Goal: Communication & Community: Answer question/provide support

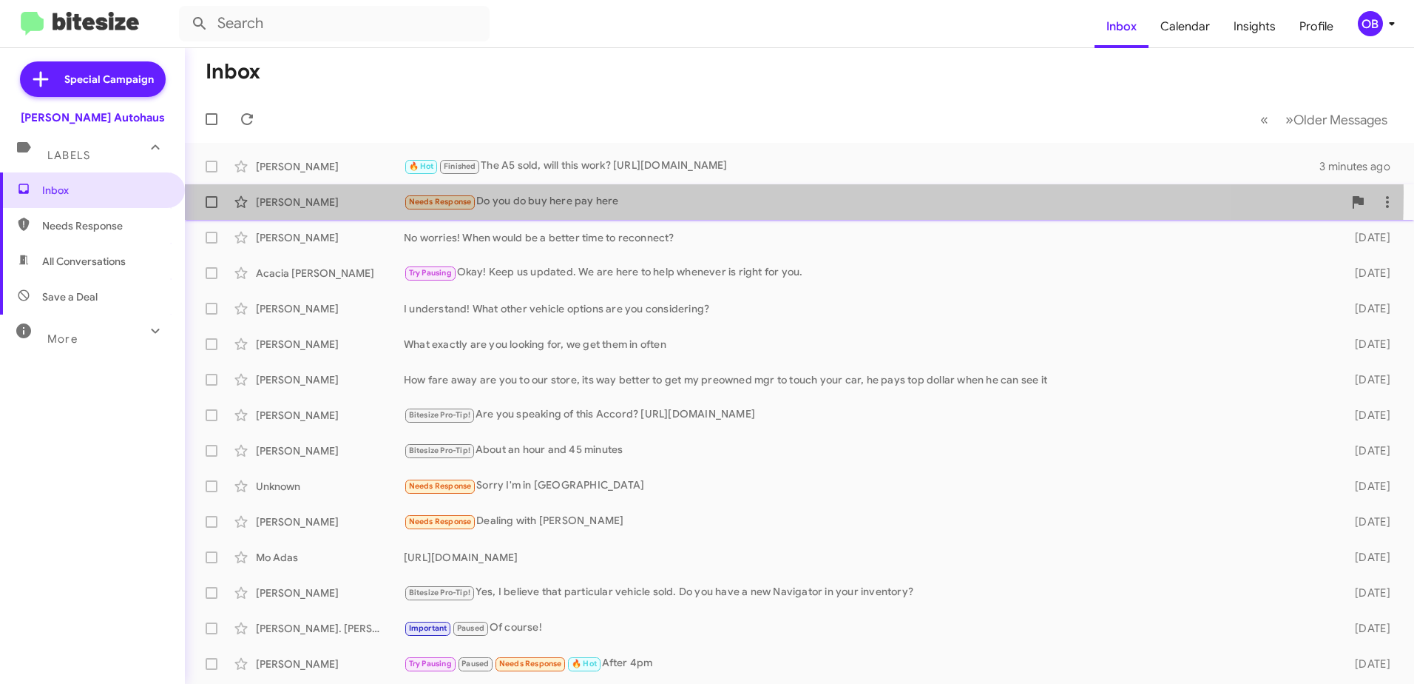
click at [566, 192] on div "[PERSON_NAME] Needs Response Do you do buy here pay here 3 minutes ago" at bounding box center [800, 202] width 1206 height 30
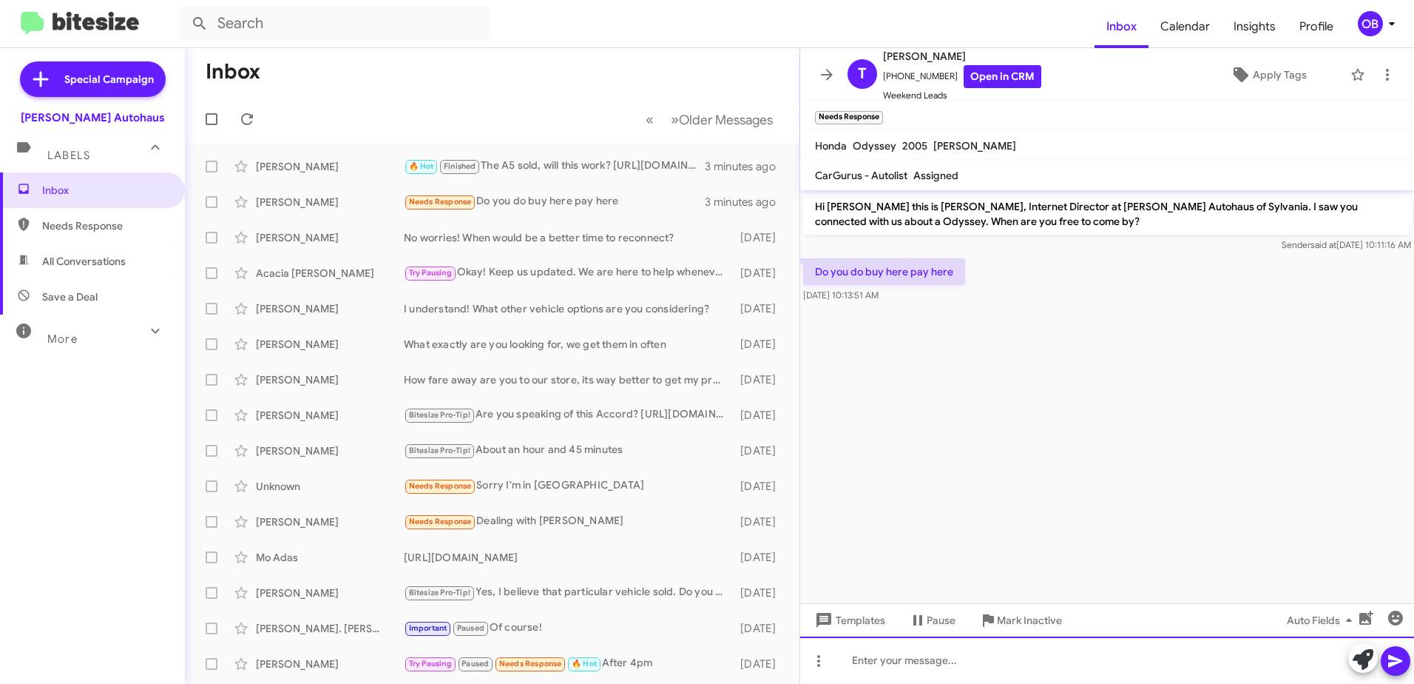
click at [920, 661] on div at bounding box center [1107, 659] width 614 height 47
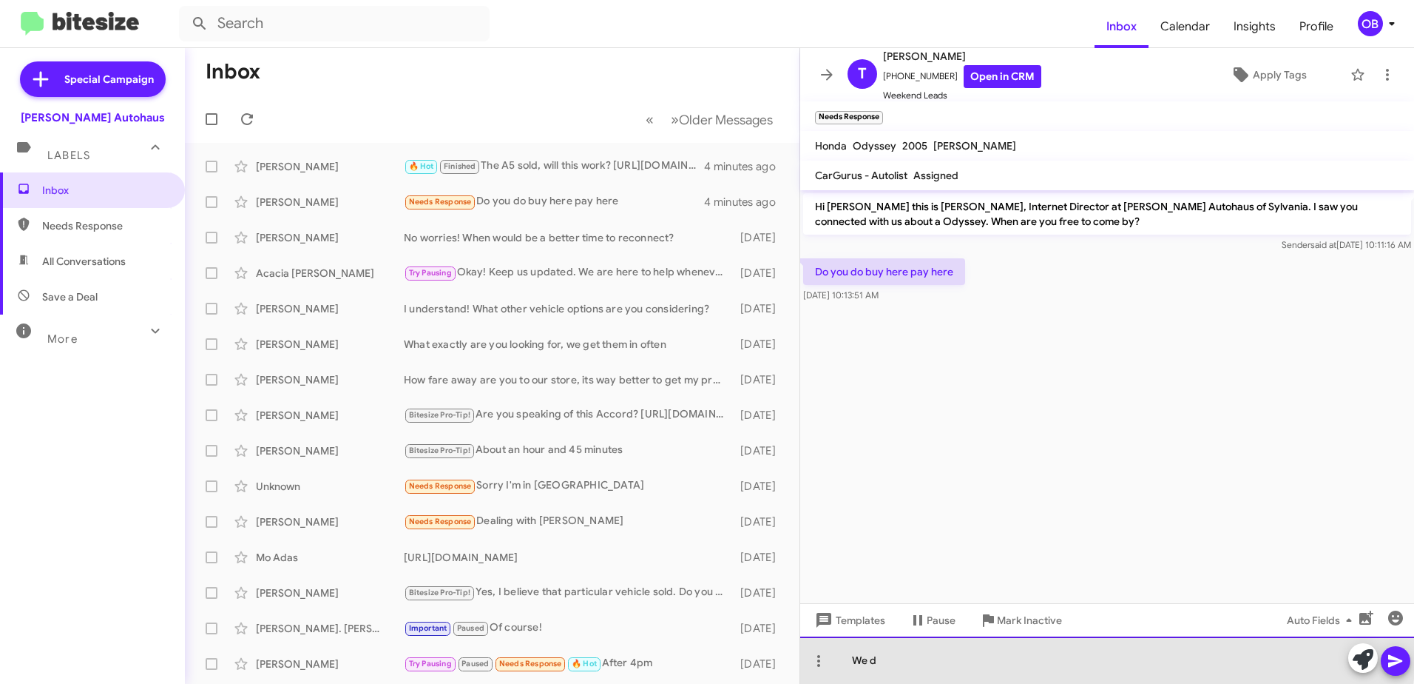
click at [1021, 655] on div "We d" at bounding box center [1107, 659] width 614 height 47
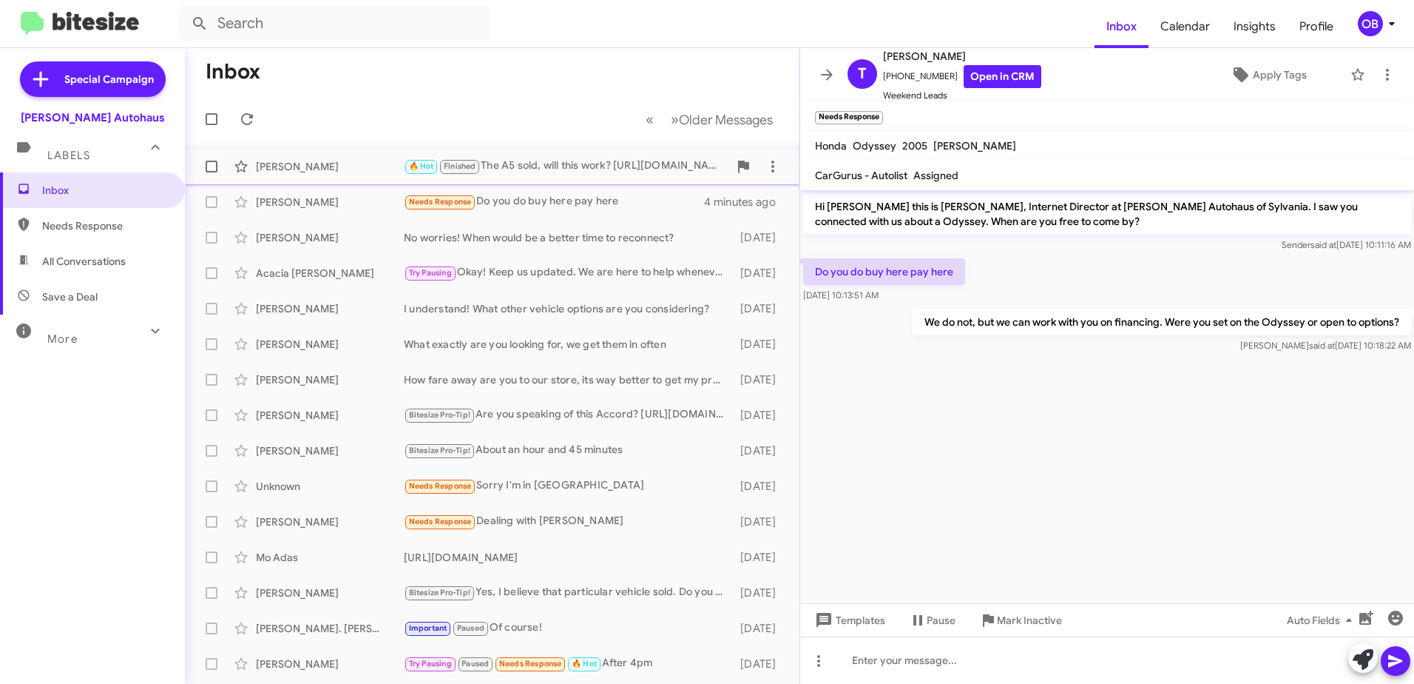
click at [544, 173] on div "🔥 Hot Finished The A5 sold, will this work? https://www.sylvaniaaudi.com/used/A…" at bounding box center [566, 166] width 325 height 17
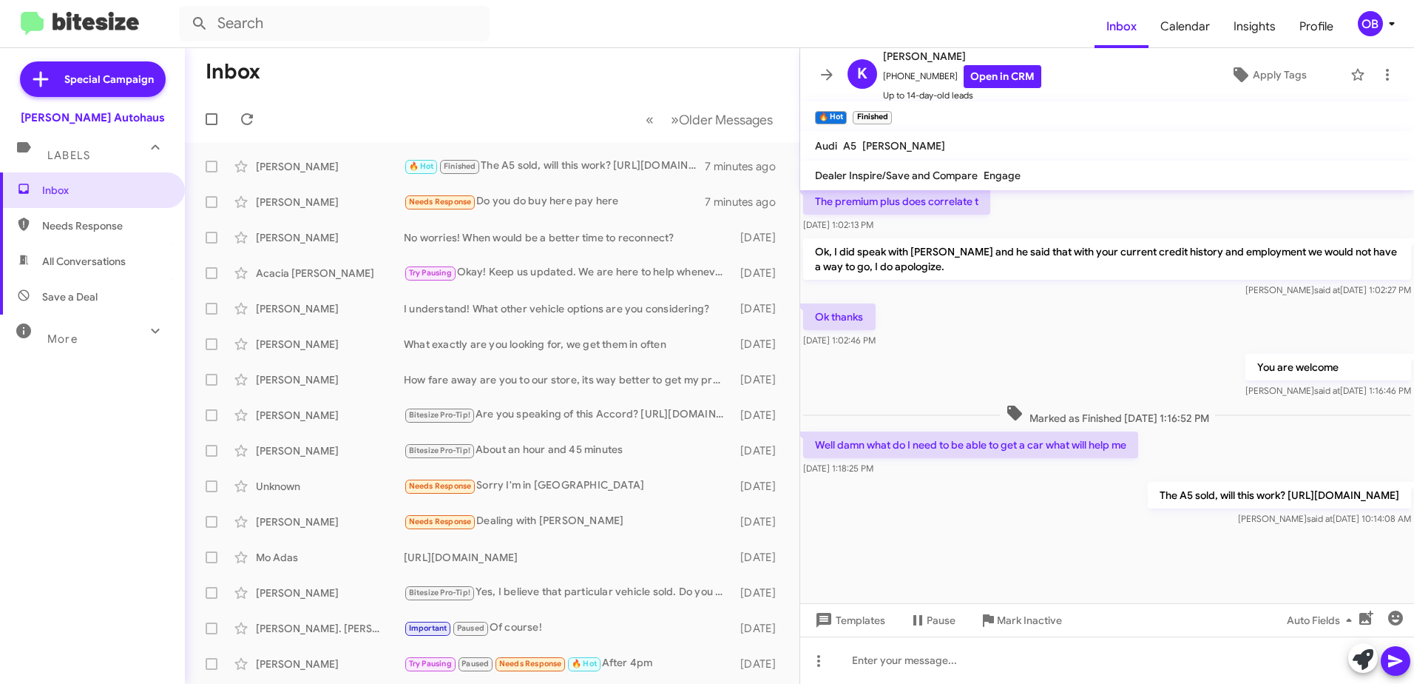
click at [578, 91] on mat-toolbar-row "Inbox" at bounding box center [492, 71] width 615 height 47
click at [828, 81] on icon at bounding box center [827, 75] width 18 height 18
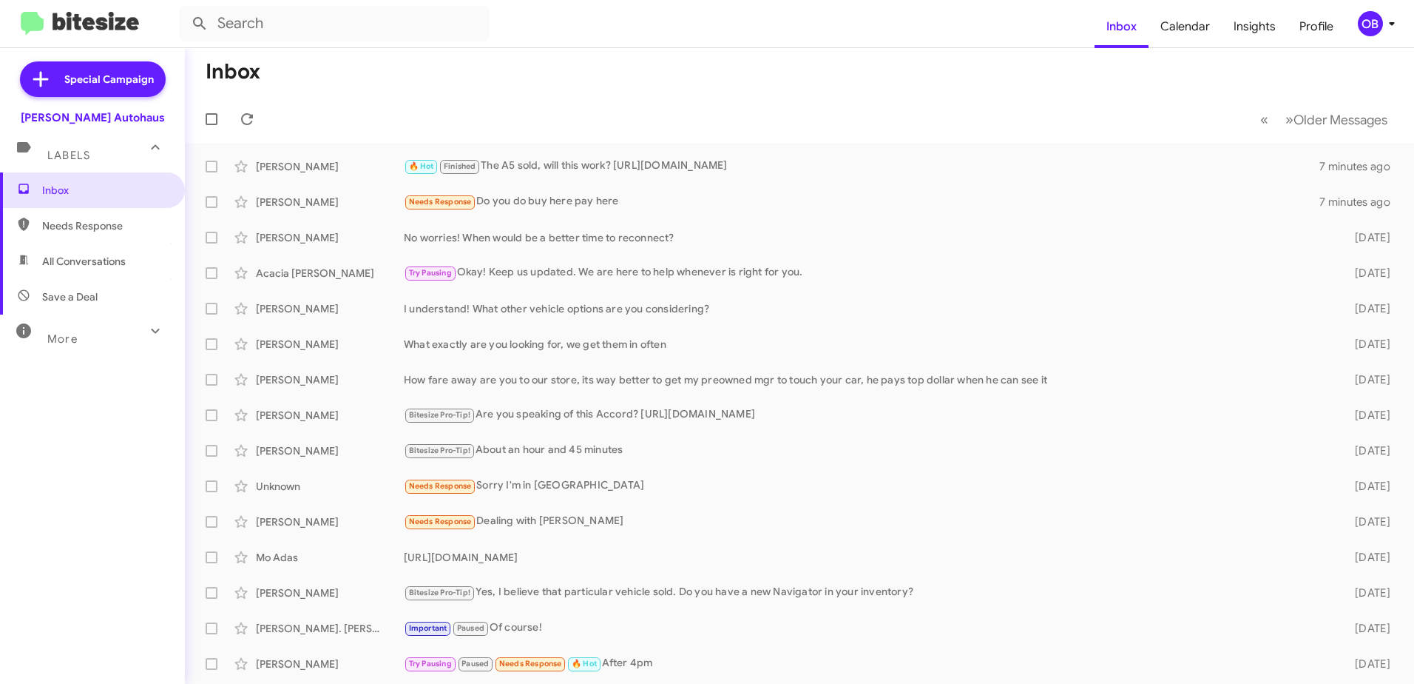
click at [127, 232] on span "Needs Response" at bounding box center [105, 225] width 126 height 15
type input "in:needs-response"
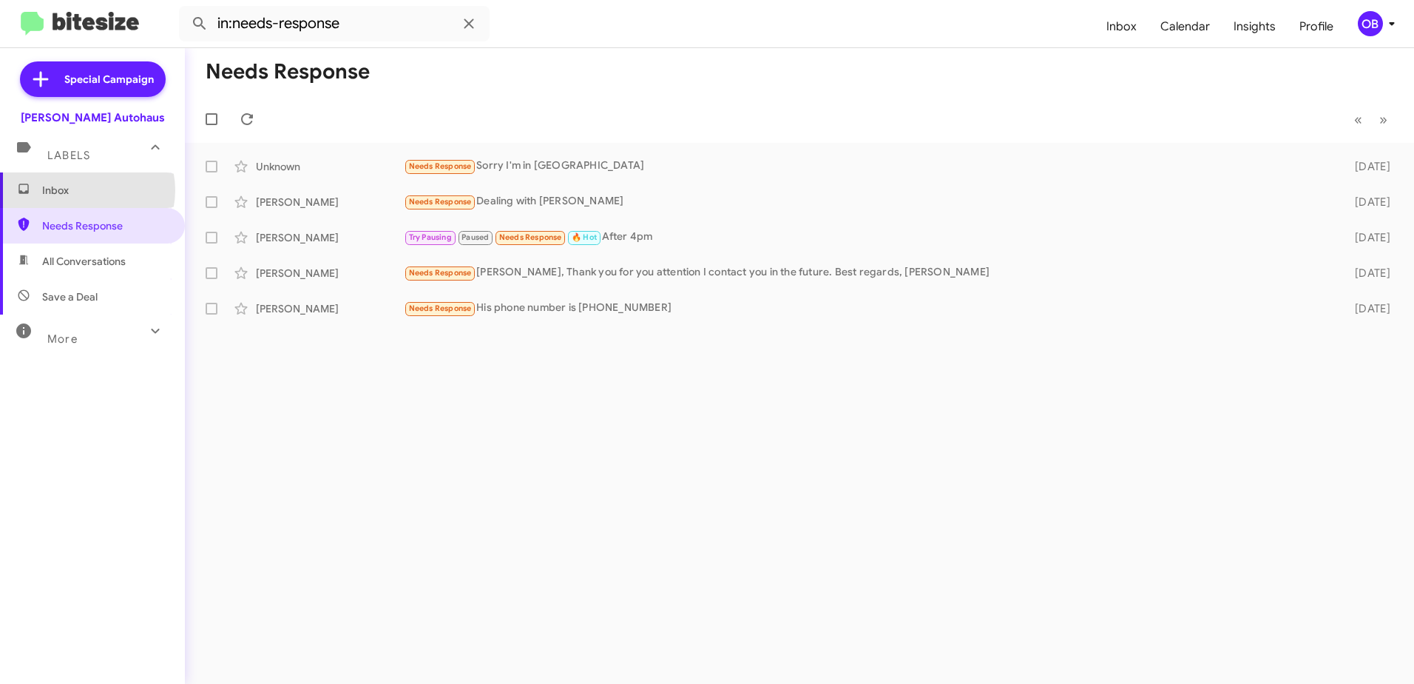
click at [84, 190] on span "Inbox" at bounding box center [105, 190] width 126 height 15
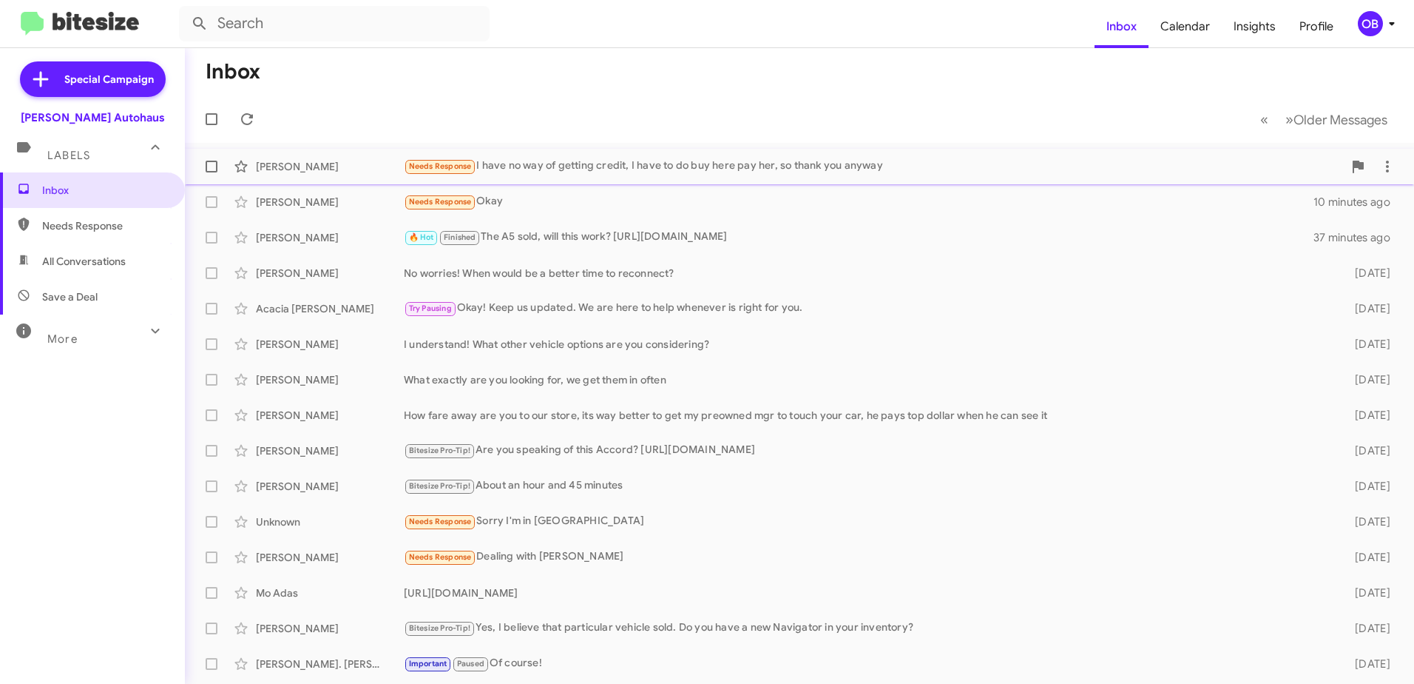
click at [640, 172] on div "Needs Response I have no way of getting credit, I have to do buy here pay her, …" at bounding box center [873, 166] width 939 height 17
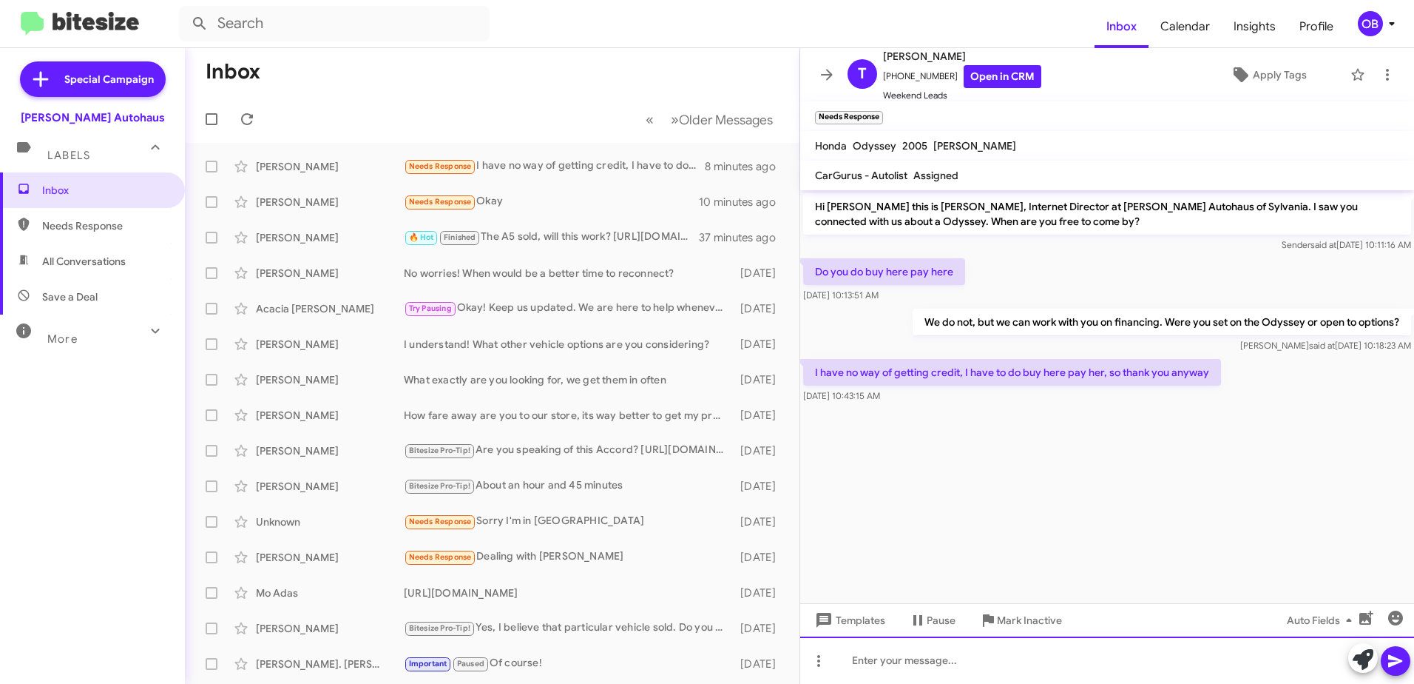
click at [917, 667] on div at bounding box center [1107, 659] width 614 height 47
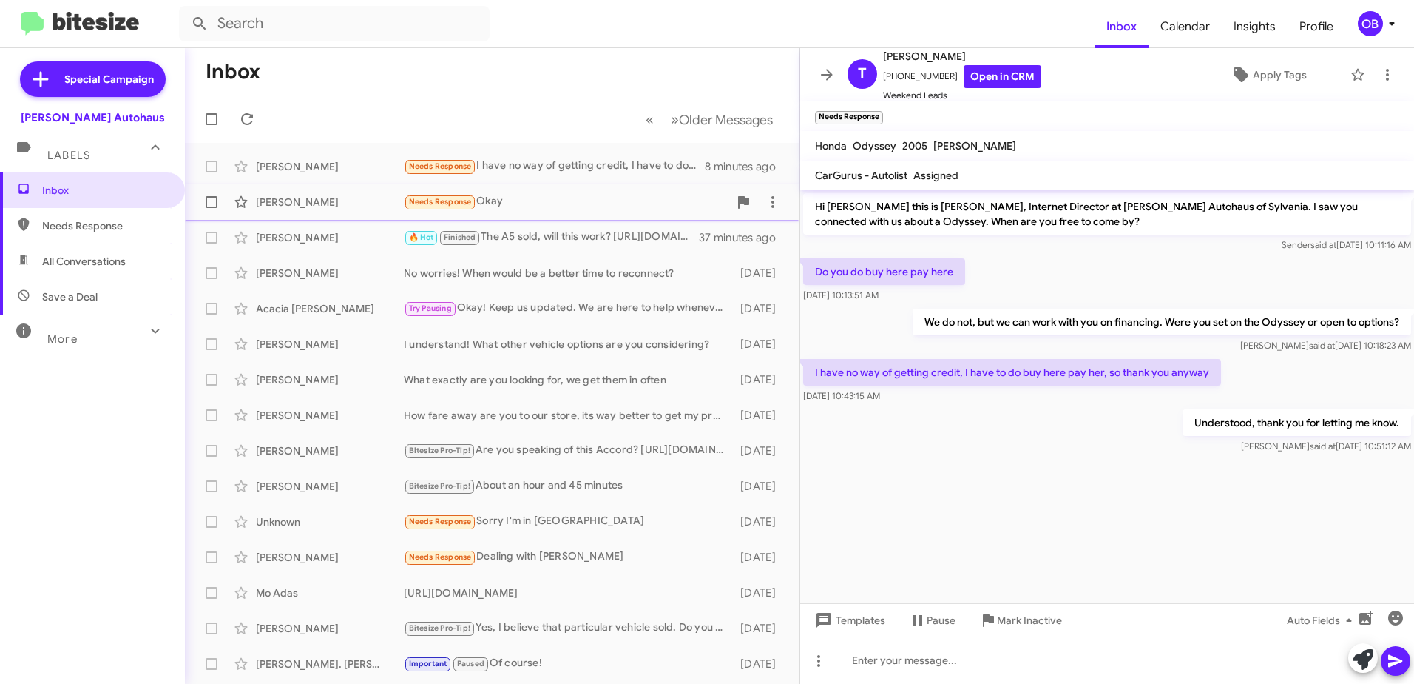
click at [516, 195] on div "Needs Response Okay" at bounding box center [566, 201] width 325 height 17
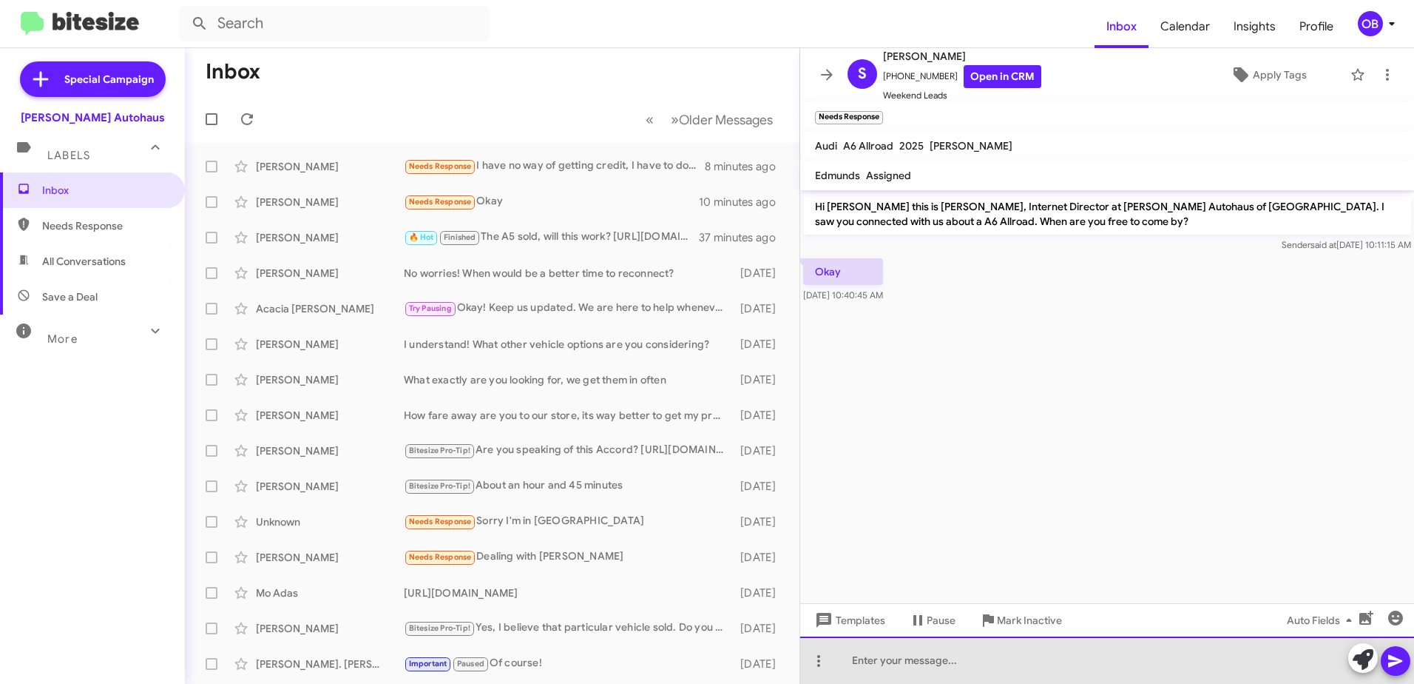
click at [879, 669] on div at bounding box center [1107, 659] width 614 height 47
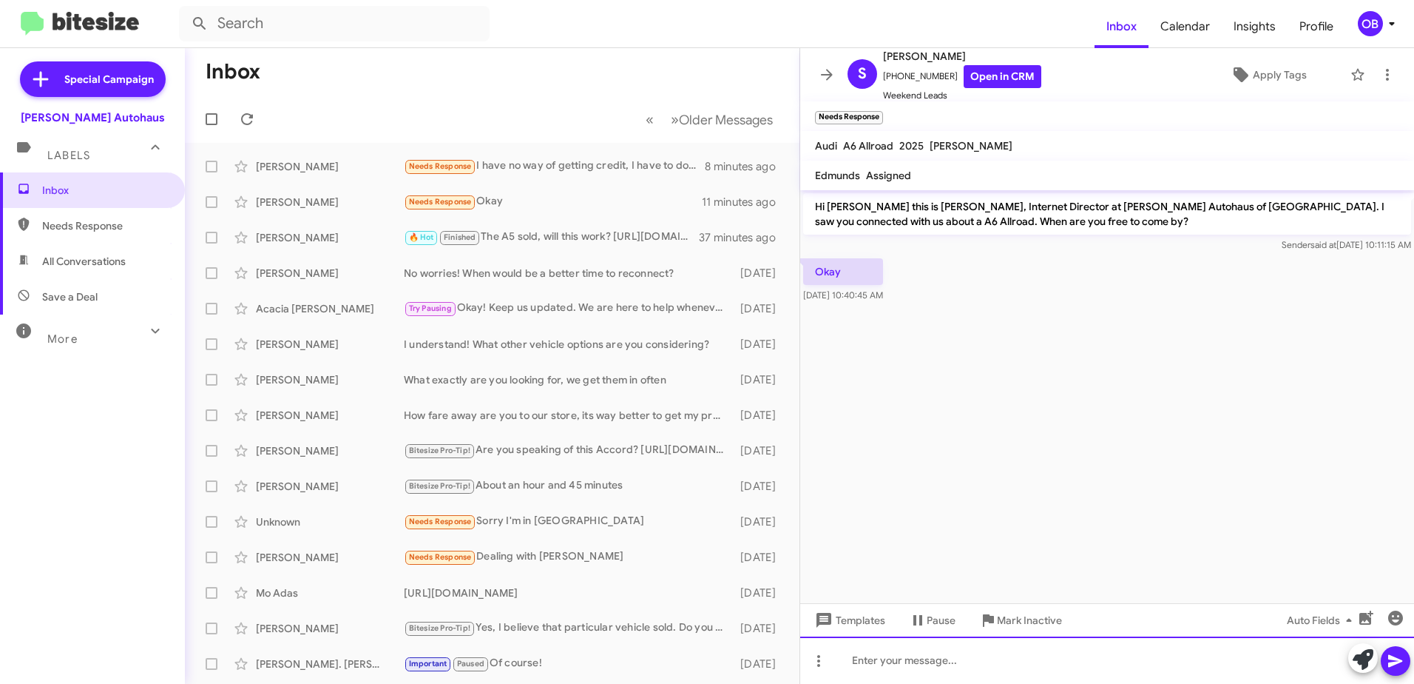
click at [986, 673] on div at bounding box center [1107, 659] width 614 height 47
